Goal: Information Seeking & Learning: Check status

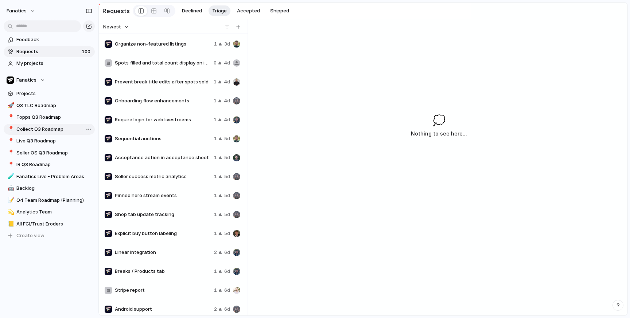
click at [49, 129] on span "Collect Q3 Roadmap" at bounding box center [54, 129] width 76 height 7
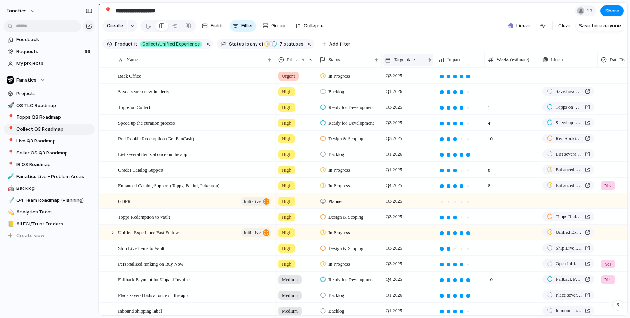
click at [400, 60] on span "Target date" at bounding box center [403, 59] width 21 height 7
click at [412, 110] on span "Sort descending" at bounding box center [416, 110] width 38 height 7
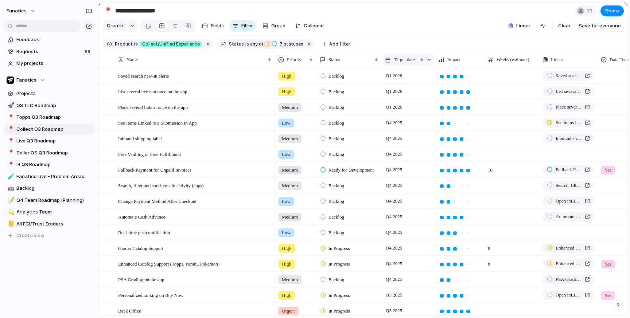
click at [403, 63] on div "Target date" at bounding box center [408, 60] width 50 height 12
click at [405, 99] on span "Sort ascending" at bounding box center [414, 99] width 35 height 7
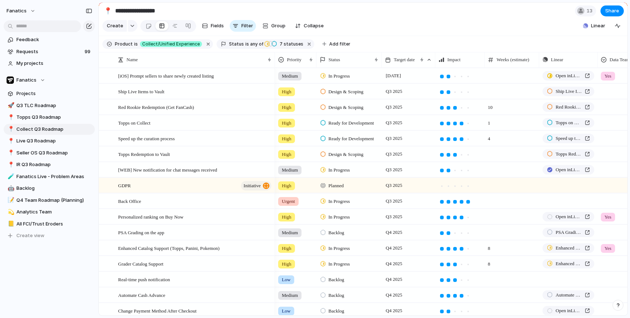
click at [395, 38] on section "Product is Collect/Unified Experience Status is any of In Progress Blocked / Pa…" at bounding box center [363, 44] width 528 height 16
click at [287, 90] on span "High" at bounding box center [286, 91] width 9 height 7
click at [301, 145] on span "Medium" at bounding box center [292, 146] width 18 height 7
click at [296, 61] on span "Priority" at bounding box center [294, 59] width 15 height 7
click at [302, 111] on span "Sort descending" at bounding box center [309, 110] width 38 height 7
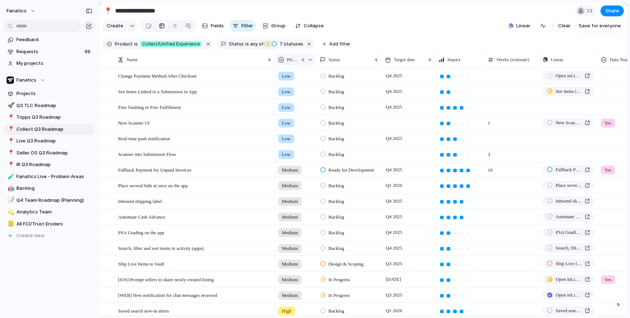
click at [293, 63] on span "Priority" at bounding box center [292, 59] width 11 height 7
click at [303, 96] on span "Sort ascending" at bounding box center [307, 99] width 35 height 7
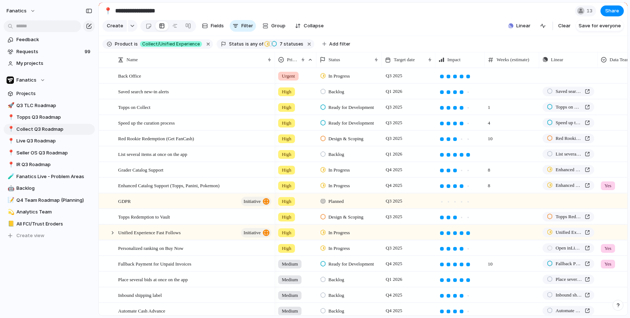
click at [290, 91] on span "High" at bounding box center [286, 91] width 9 height 7
click at [305, 146] on div "Medium" at bounding box center [291, 146] width 25 height 9
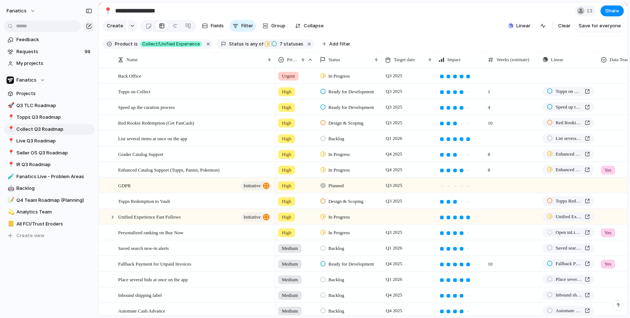
click at [287, 141] on span "High" at bounding box center [286, 138] width 9 height 7
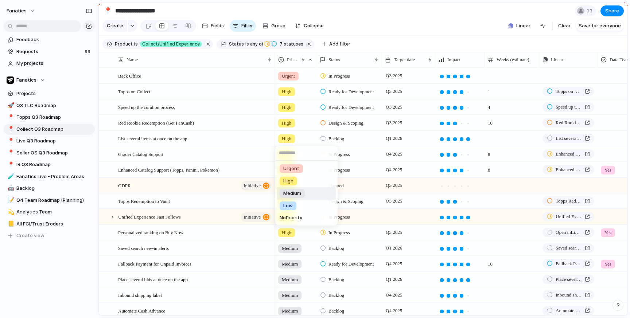
click at [303, 190] on div "Medium" at bounding box center [291, 193] width 25 height 9
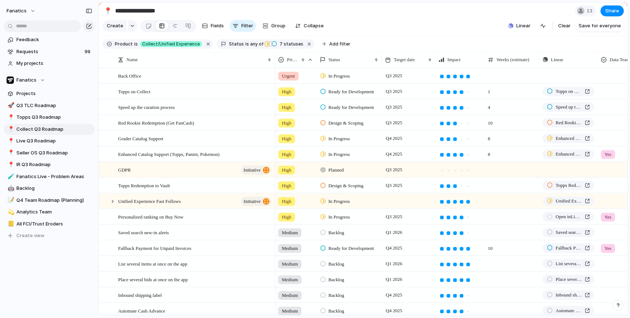
click at [288, 141] on span "High" at bounding box center [286, 138] width 9 height 7
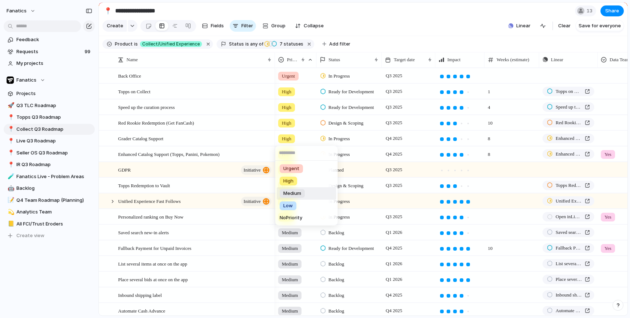
click at [302, 196] on div "Medium" at bounding box center [291, 193] width 25 height 9
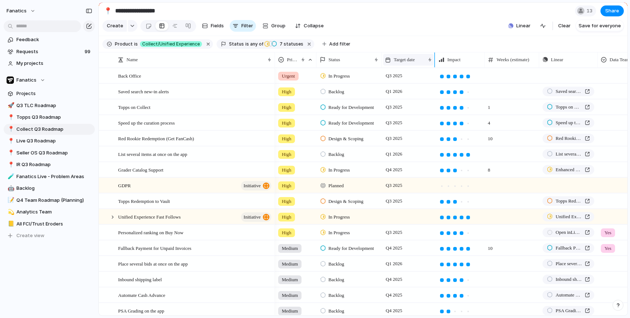
click at [410, 59] on span "Target date" at bounding box center [403, 59] width 21 height 7
click at [410, 109] on span "Sort descending" at bounding box center [416, 110] width 38 height 7
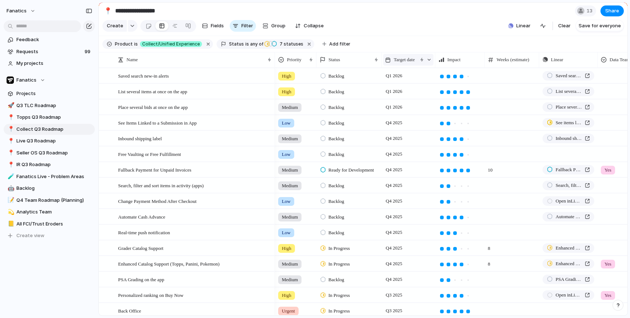
click at [411, 63] on span "Target date" at bounding box center [403, 59] width 21 height 7
click at [412, 96] on span "Sort ascending" at bounding box center [414, 99] width 35 height 7
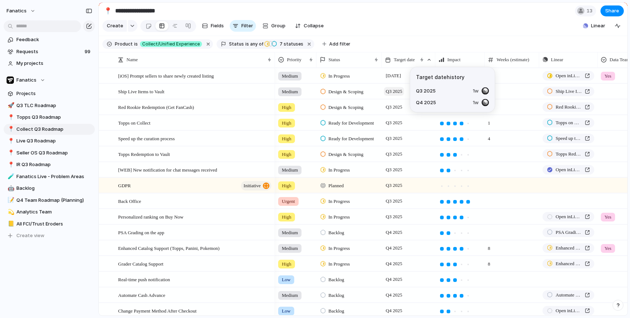
click at [391, 94] on span "Q3 2025" at bounding box center [394, 91] width 20 height 9
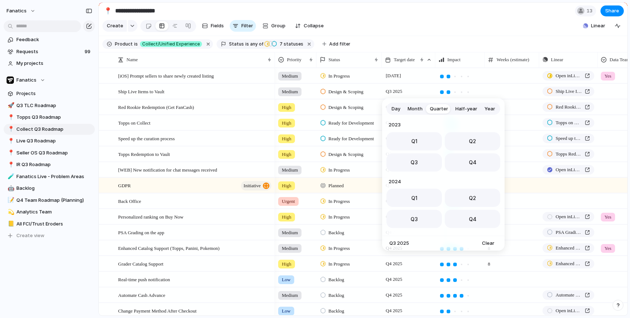
scroll to position [115, 0]
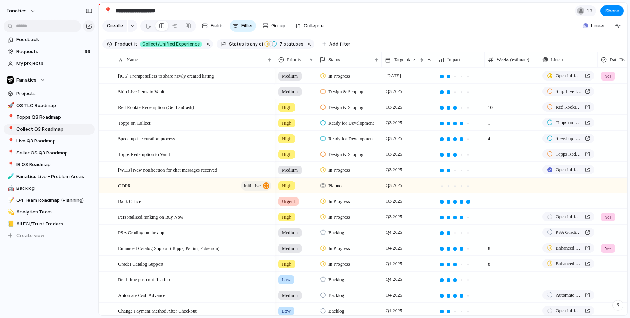
click at [391, 94] on div "Day Month Quarter Half-year Year [DATE] Q1 Q2 Q3 Q4 2024 Q1 Q2 Q3 Q4 2025 Q1 Q2…" at bounding box center [315, 159] width 630 height 318
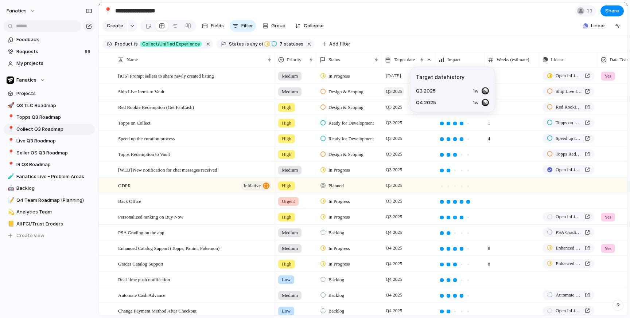
click at [397, 93] on span "Q3 2025" at bounding box center [394, 91] width 20 height 9
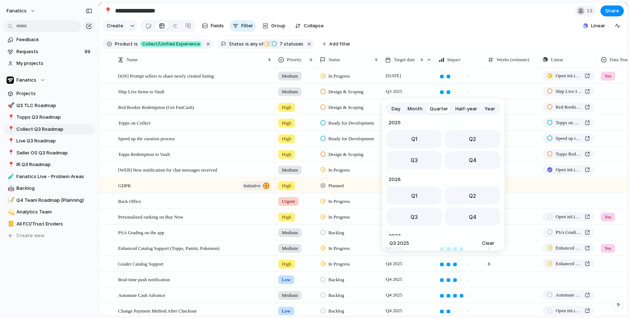
click at [414, 112] on button "Month" at bounding box center [415, 109] width 22 height 12
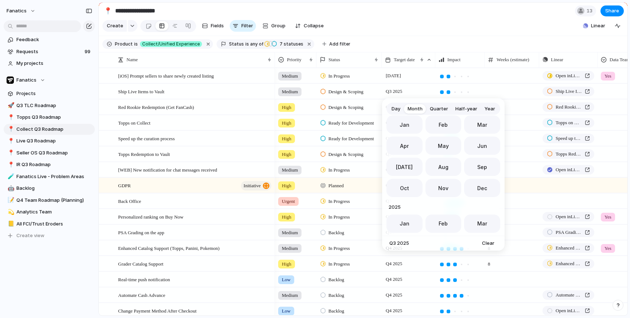
scroll to position [200, 0]
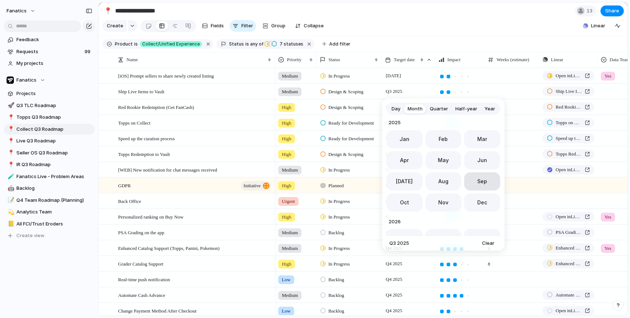
click at [472, 182] on button "Sep" at bounding box center [482, 181] width 36 height 18
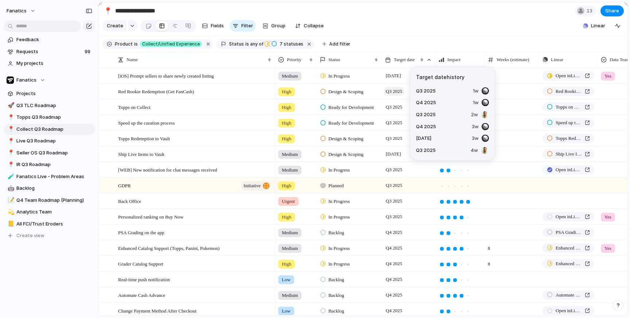
click at [396, 93] on span "Q3 2025" at bounding box center [394, 91] width 20 height 9
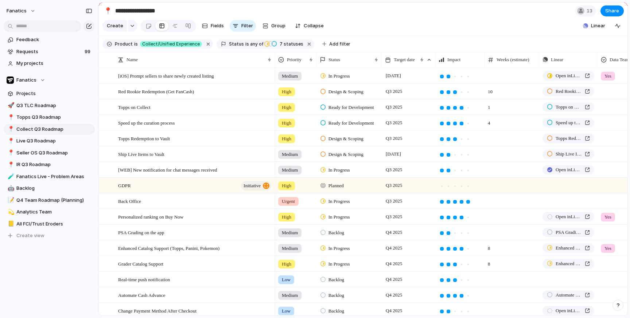
scroll to position [0, 0]
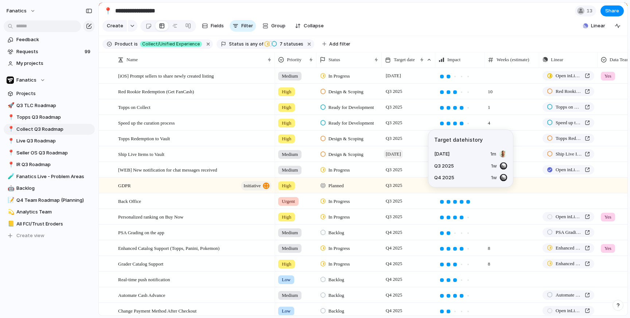
click at [399, 154] on span "[DATE]" at bounding box center [393, 154] width 19 height 9
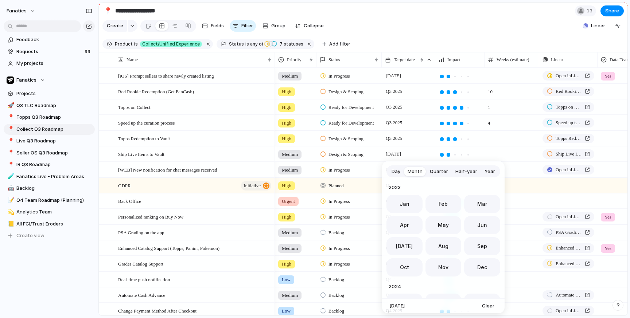
scroll to position [200, 0]
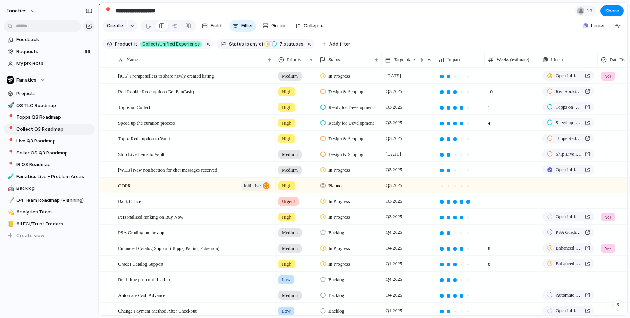
click at [399, 138] on div "Day Month Quarter Half-year Year [DATE] Feb Mar Apr May Jun [DATE] Aug Sep Oct …" at bounding box center [315, 159] width 630 height 318
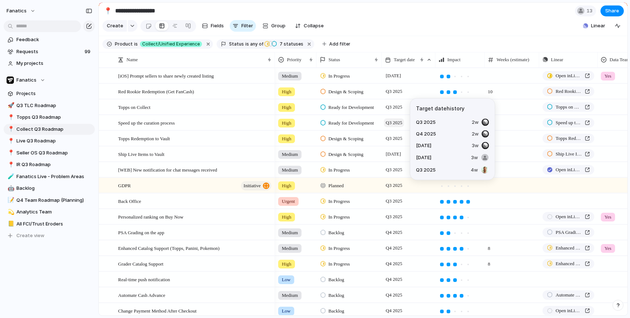
click at [395, 126] on span "Q3 2025" at bounding box center [394, 122] width 20 height 9
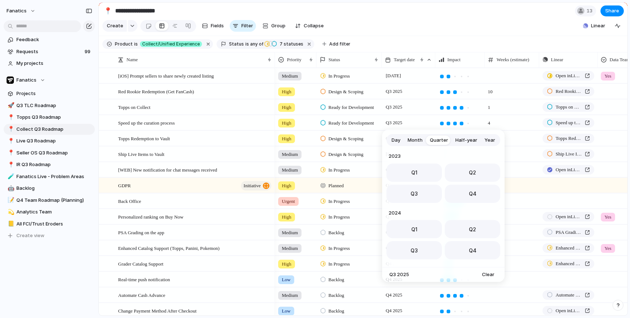
scroll to position [115, 0]
click at [416, 141] on span "Month" at bounding box center [414, 140] width 15 height 7
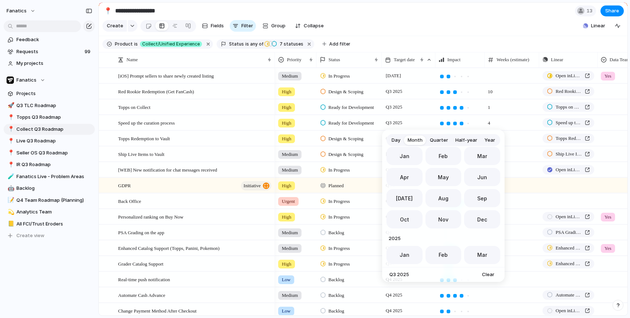
scroll to position [200, 0]
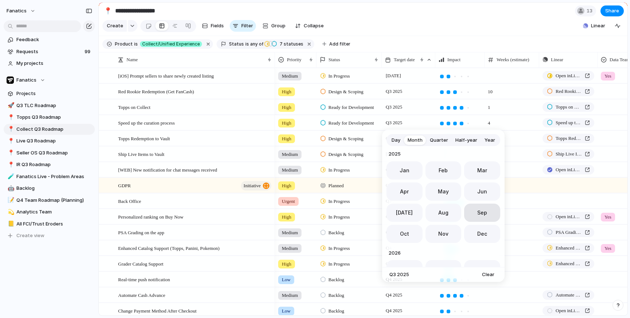
click at [479, 217] on button "Sep" at bounding box center [482, 213] width 36 height 18
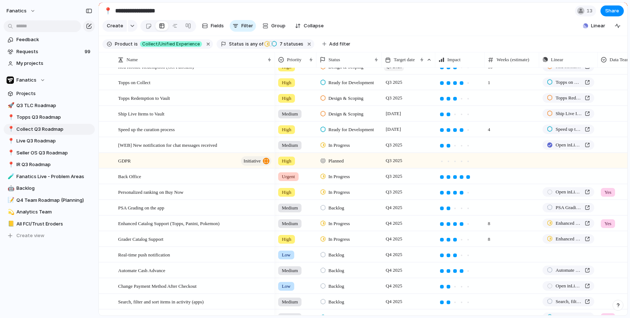
scroll to position [34, 0]
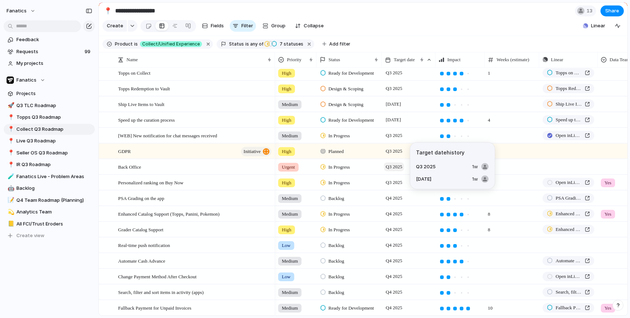
click at [395, 168] on span "Q3 2025" at bounding box center [394, 167] width 20 height 9
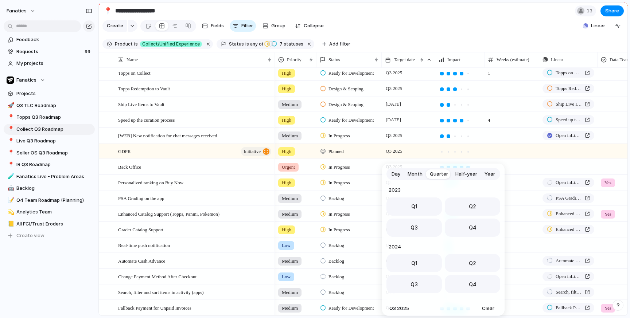
scroll to position [115, 0]
click at [405, 149] on div "Day Month Quarter Half-year Year [DATE] Q1 Q2 Q3 Q4 2024 Q1 Q2 Q3 Q4 2025 Q1 Q2…" at bounding box center [315, 159] width 630 height 318
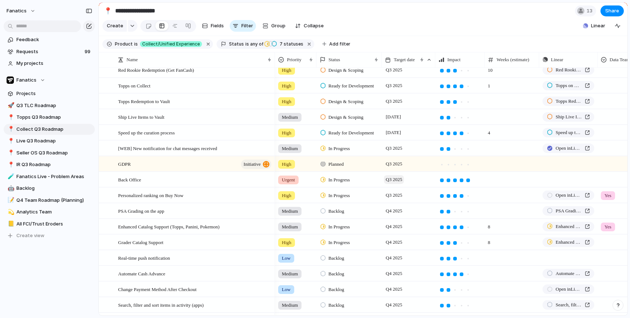
scroll to position [0, 0]
